Goal: Transaction & Acquisition: Purchase product/service

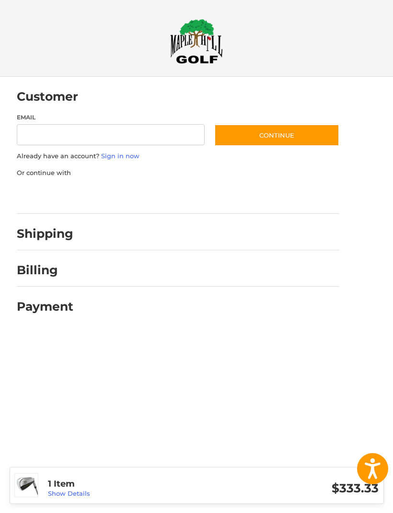
click at [133, 138] on input "Email" at bounding box center [111, 135] width 189 height 22
type input "**********"
click at [286, 132] on button "Continue" at bounding box center [276, 135] width 125 height 22
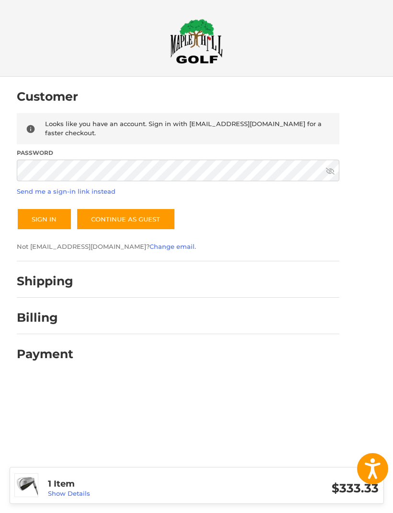
click at [58, 215] on button "Sign In" at bounding box center [44, 219] width 55 height 22
click at [44, 219] on button "Sign In" at bounding box center [44, 219] width 55 height 22
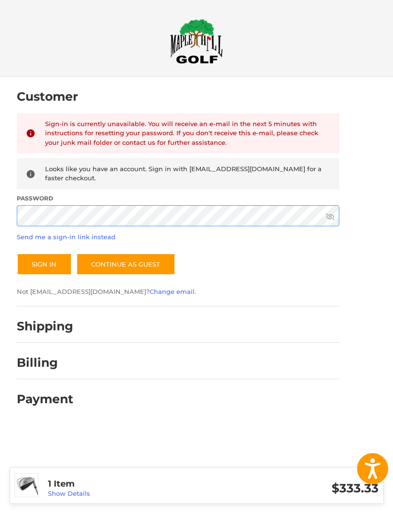
click at [44, 263] on button "Sign In" at bounding box center [44, 264] width 55 height 22
